Goal: Task Accomplishment & Management: Use online tool/utility

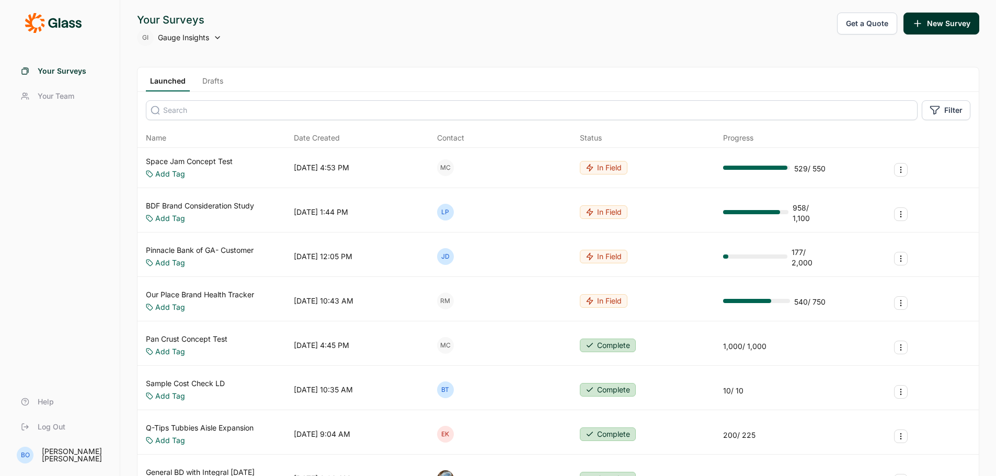
click at [195, 159] on link "Space Jam Concept Test" at bounding box center [189, 161] width 87 height 10
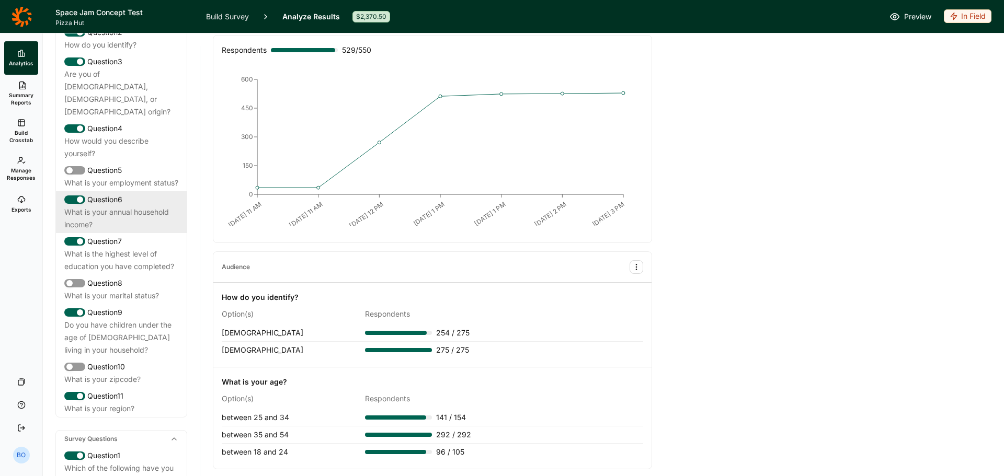
scroll to position [261, 0]
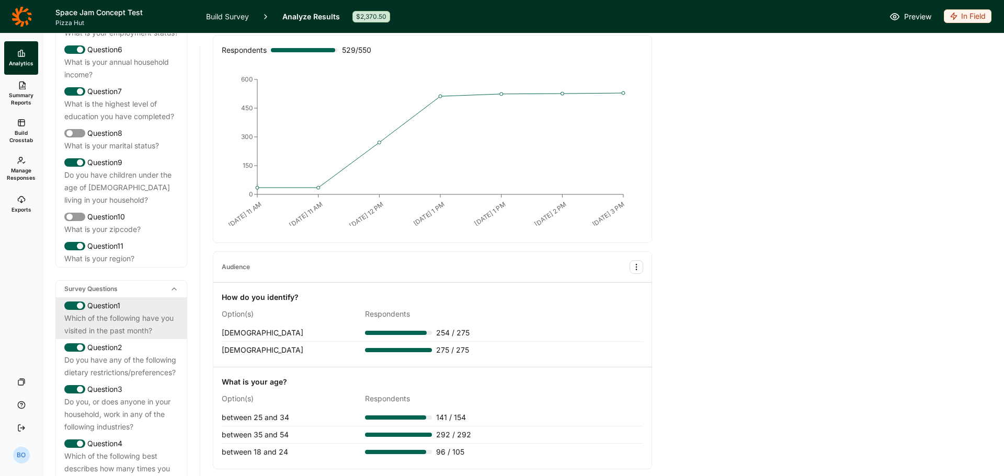
click at [135, 319] on div "Which of the following have you visited in the past month?" at bounding box center [121, 324] width 114 height 25
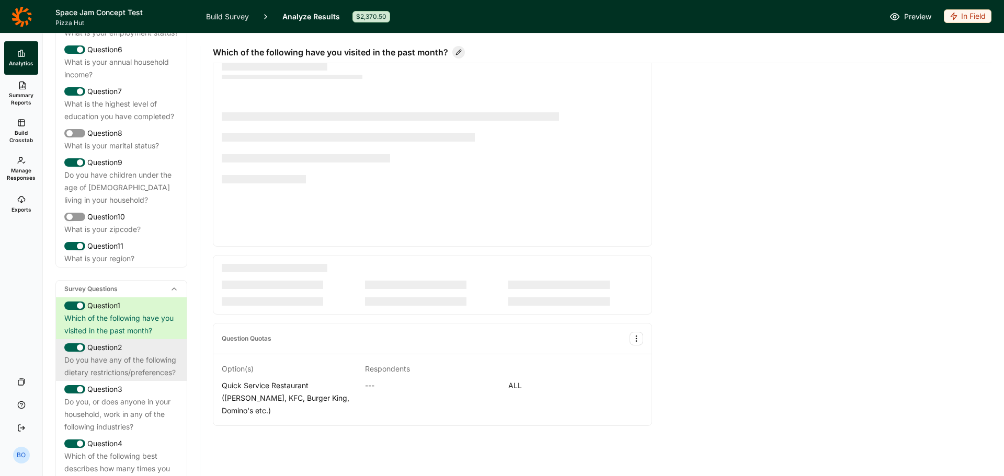
scroll to position [0, 0]
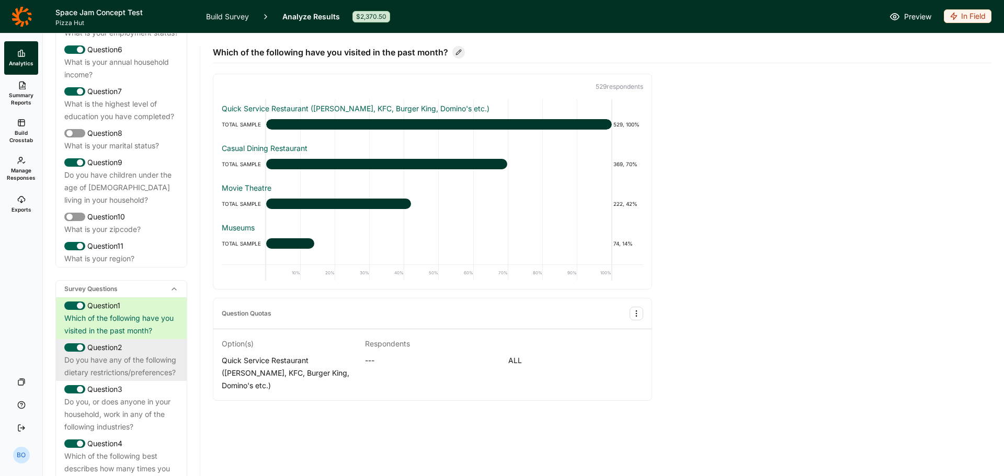
click at [118, 366] on div "Do you have any of the following dietary restrictions/preferences?" at bounding box center [121, 366] width 114 height 25
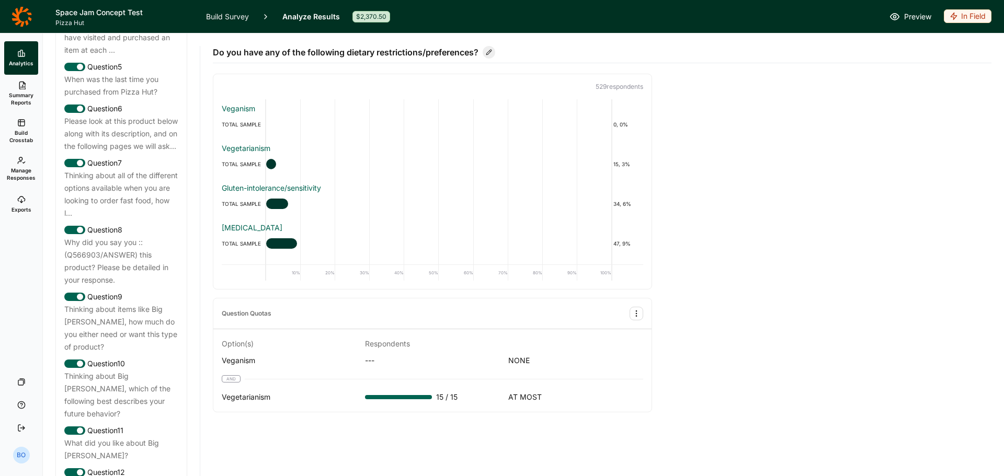
scroll to position [680, 0]
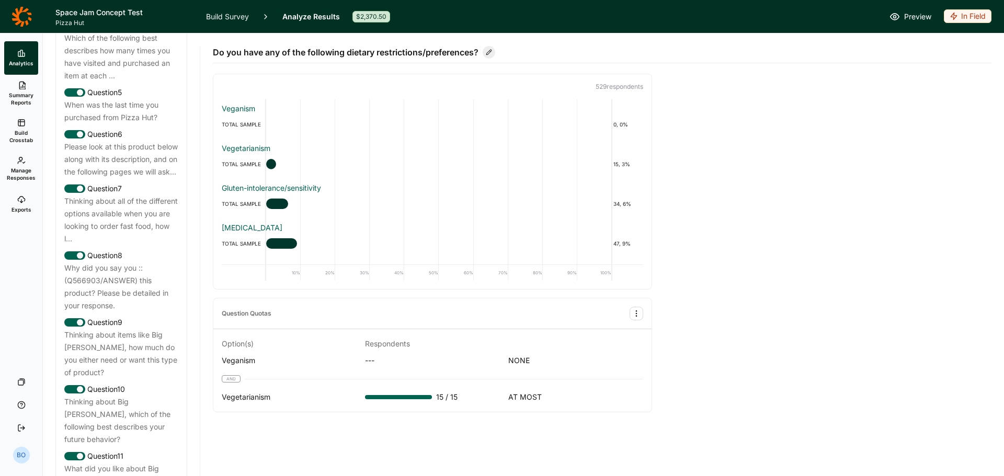
click at [16, 20] on icon at bounding box center [22, 16] width 20 height 20
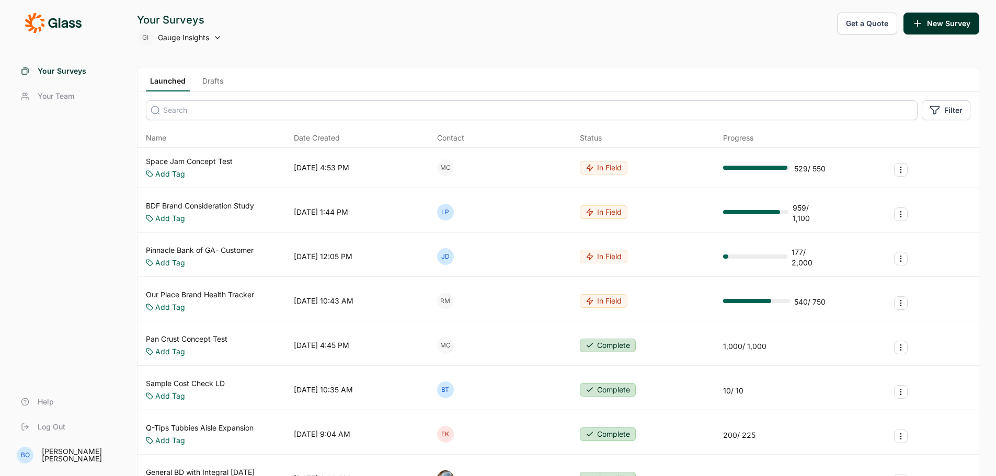
click at [221, 295] on link "Our Place Brand Health Tracker" at bounding box center [200, 295] width 108 height 10
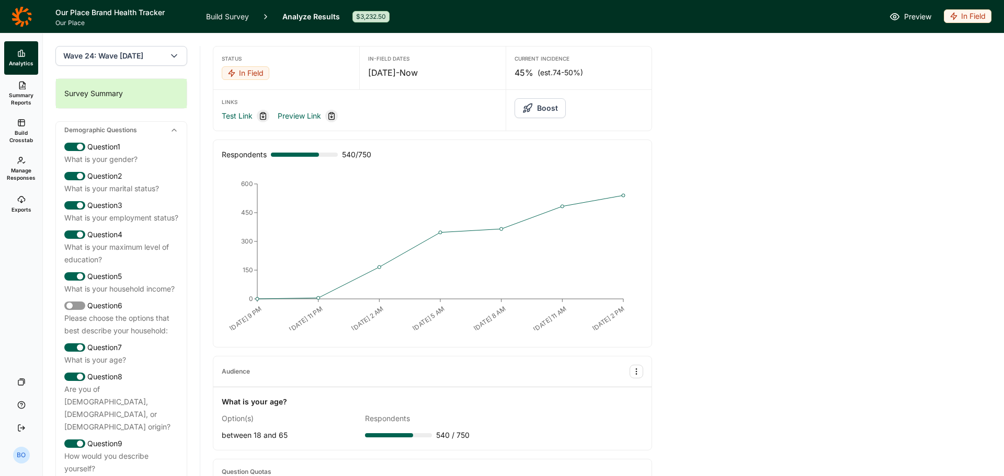
click at [526, 107] on use "button" at bounding box center [527, 108] width 8 height 8
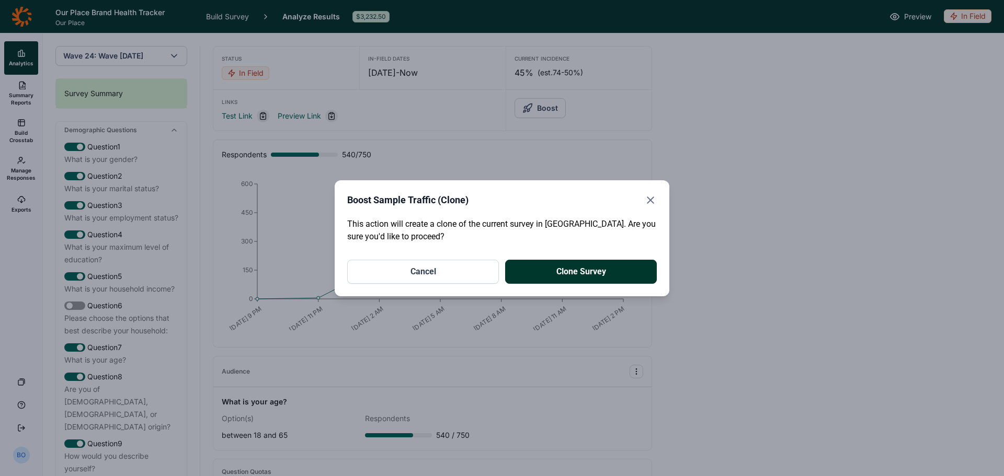
click at [570, 274] on button "Clone Survey" at bounding box center [581, 272] width 152 height 24
